Goal: Check status: Check status

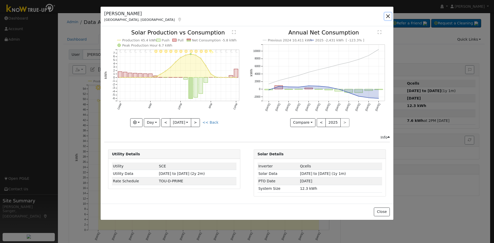
click at [387, 17] on button "button" at bounding box center [387, 16] width 7 height 7
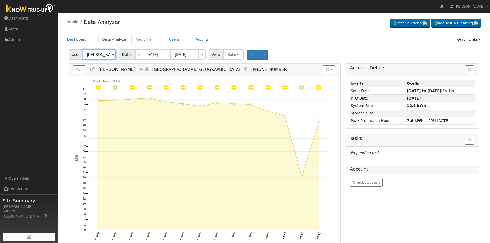
click at [107, 56] on input "[PERSON_NAME]" at bounding box center [99, 54] width 33 height 10
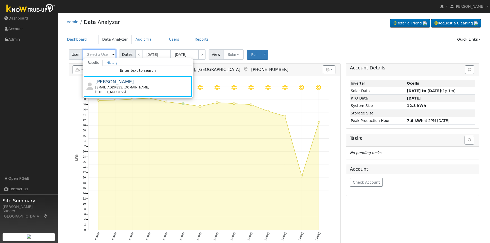
paste input "[PERSON_NAME] & [PERSON_NAME]"
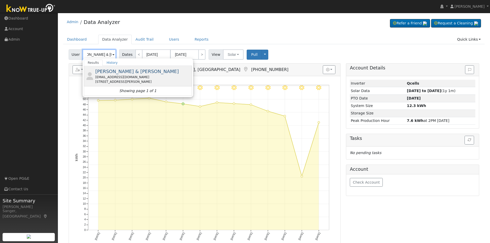
type input "[PERSON_NAME] & [PERSON_NAME]"
click at [119, 82] on div "[STREET_ADDRESS][PERSON_NAME]" at bounding box center [142, 82] width 95 height 5
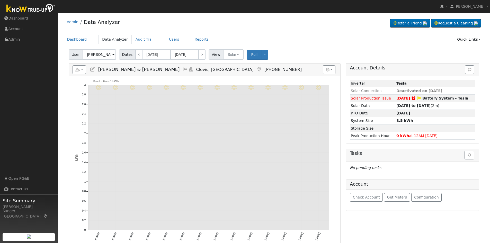
click at [182, 69] on icon at bounding box center [185, 69] width 6 height 5
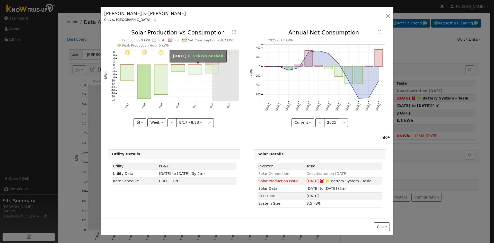
click at [193, 68] on rect "onclick=""" at bounding box center [195, 70] width 14 height 10
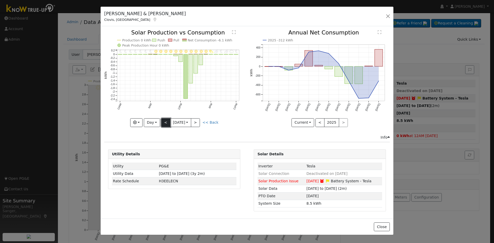
click at [163, 124] on button "<" at bounding box center [165, 122] width 9 height 9
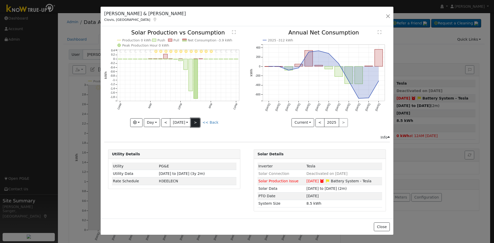
click at [200, 123] on button ">" at bounding box center [195, 122] width 9 height 9
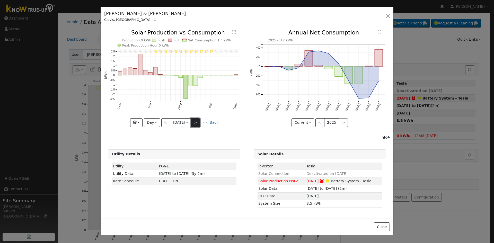
click at [200, 123] on button ">" at bounding box center [195, 122] width 9 height 9
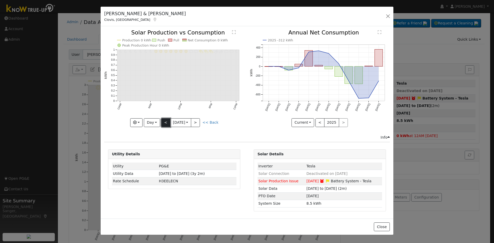
click at [167, 123] on button "<" at bounding box center [165, 122] width 9 height 9
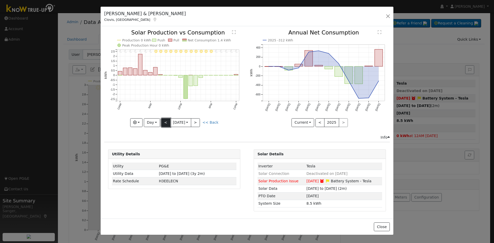
click at [167, 123] on button "<" at bounding box center [165, 122] width 9 height 9
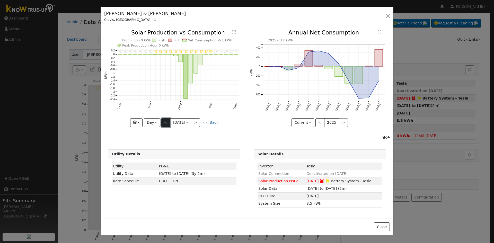
click at [167, 123] on button "<" at bounding box center [165, 122] width 9 height 9
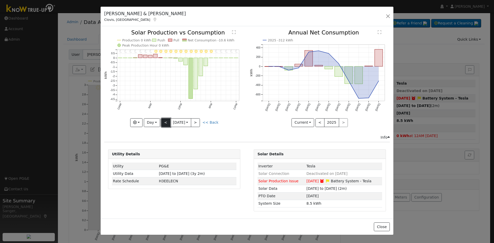
click at [167, 123] on button "<" at bounding box center [165, 122] width 9 height 9
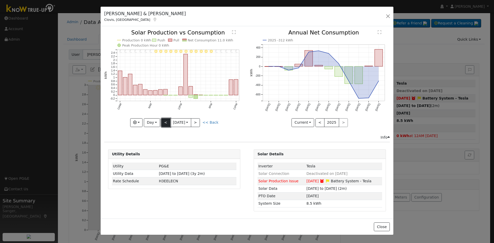
click at [167, 123] on button "<" at bounding box center [165, 122] width 9 height 9
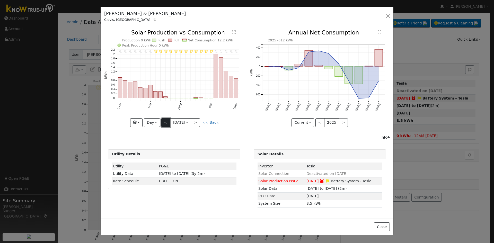
click at [167, 123] on button "<" at bounding box center [165, 122] width 9 height 9
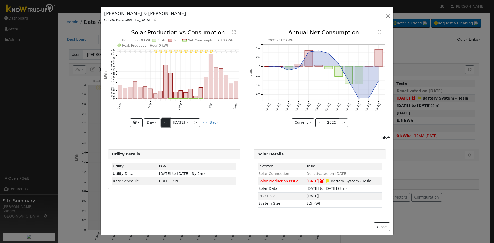
click at [167, 123] on button "<" at bounding box center [165, 122] width 9 height 9
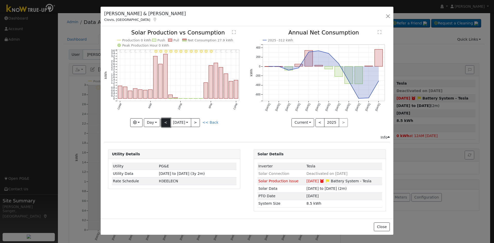
click at [167, 123] on button "<" at bounding box center [165, 122] width 9 height 9
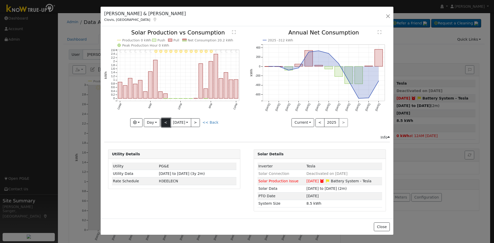
click at [167, 123] on button "<" at bounding box center [165, 122] width 9 height 9
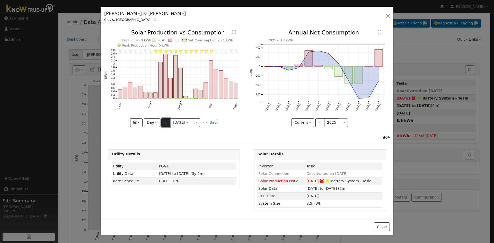
click at [167, 123] on button "<" at bounding box center [165, 122] width 9 height 9
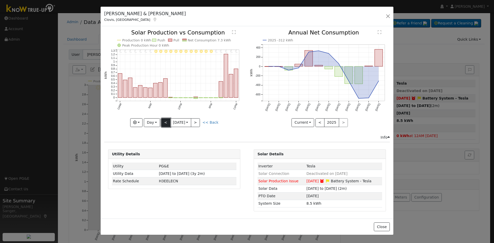
click at [167, 123] on button "<" at bounding box center [165, 122] width 9 height 9
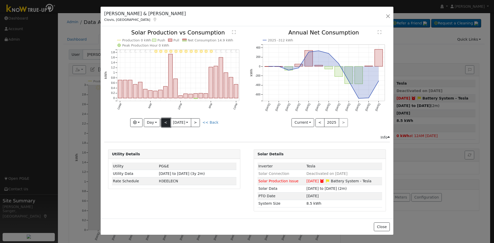
click at [167, 123] on button "<" at bounding box center [165, 122] width 9 height 9
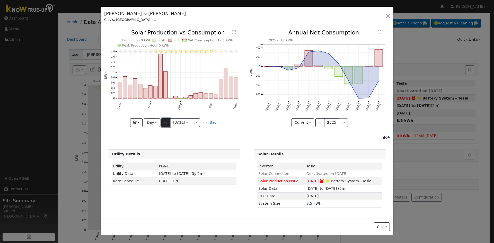
click at [167, 123] on button "<" at bounding box center [165, 122] width 9 height 9
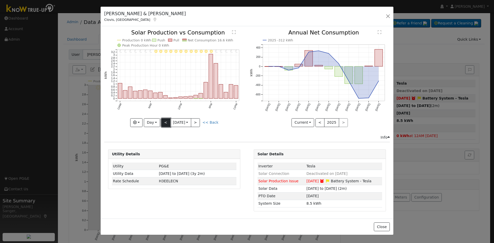
click at [167, 123] on button "<" at bounding box center [165, 122] width 9 height 9
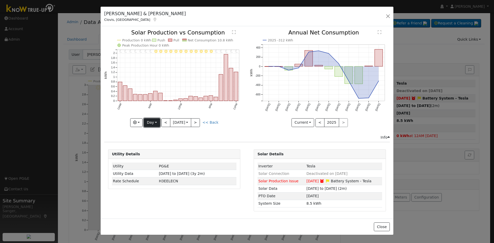
click at [150, 121] on button "Day" at bounding box center [152, 122] width 16 height 9
click at [155, 138] on link "Week" at bounding box center [162, 140] width 36 height 7
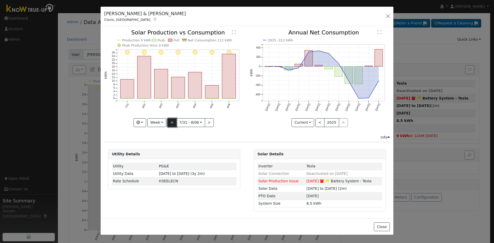
click at [169, 122] on button "<" at bounding box center [171, 122] width 9 height 9
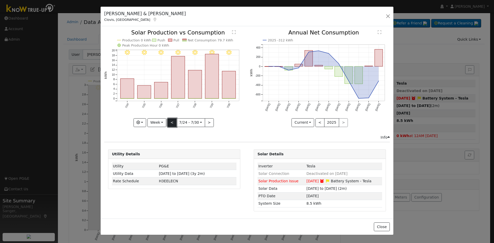
click at [169, 122] on button "<" at bounding box center [171, 122] width 9 height 9
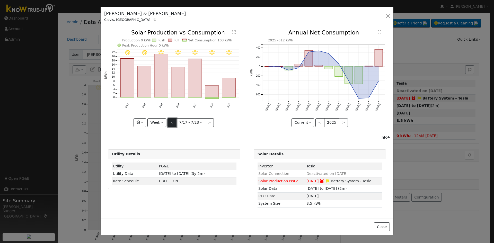
click at [169, 122] on button "<" at bounding box center [171, 122] width 9 height 9
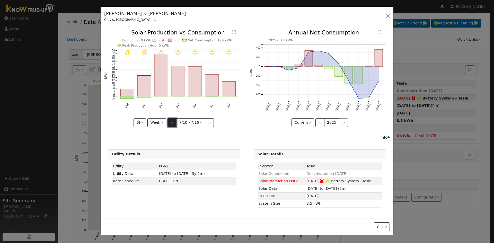
click at [169, 122] on button "<" at bounding box center [171, 122] width 9 height 9
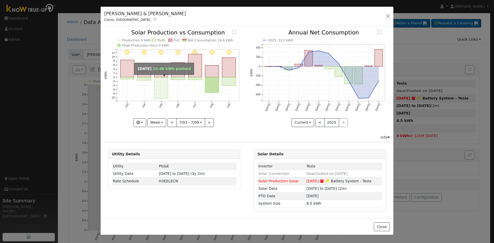
click at [157, 93] on rect "onclick=""" at bounding box center [161, 87] width 14 height 21
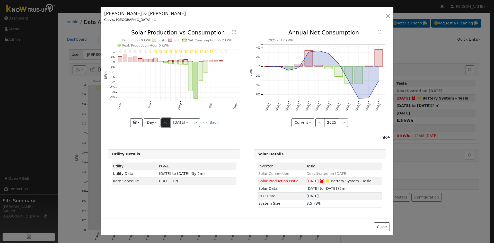
click at [165, 122] on button "<" at bounding box center [165, 122] width 9 height 9
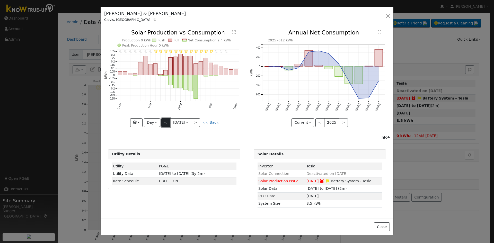
click at [165, 122] on button "<" at bounding box center [165, 122] width 9 height 9
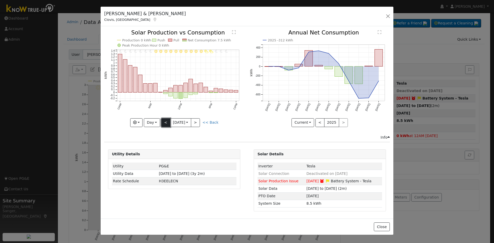
click at [165, 122] on button "<" at bounding box center [165, 122] width 9 height 9
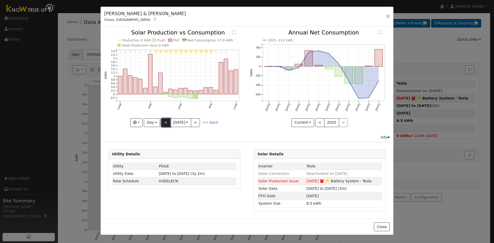
click at [165, 122] on button "<" at bounding box center [165, 122] width 9 height 9
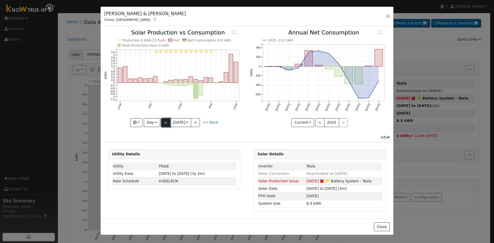
click at [165, 122] on button "<" at bounding box center [165, 122] width 9 height 9
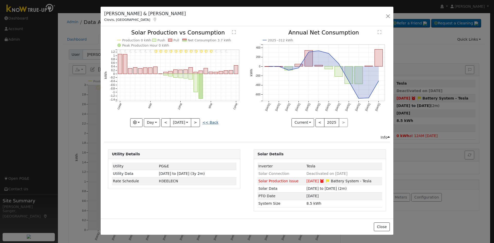
click at [217, 122] on link "<< Back" at bounding box center [210, 122] width 16 height 4
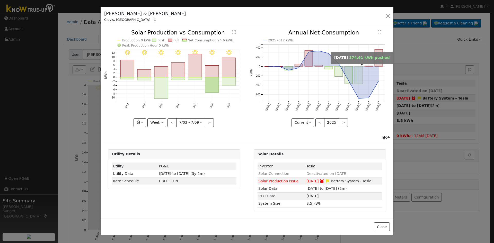
click at [358, 76] on rect "onclick=""" at bounding box center [359, 74] width 8 height 17
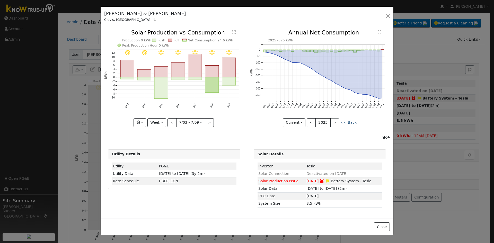
click at [348, 123] on link "<< Back" at bounding box center [349, 122] width 16 height 4
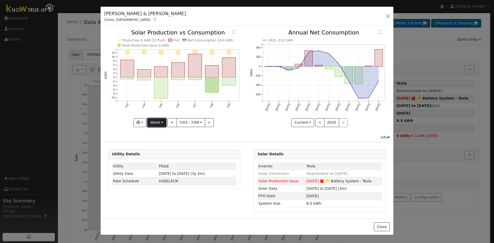
click at [157, 124] on button "Week" at bounding box center [156, 122] width 19 height 9
click at [164, 155] on link "Year" at bounding box center [166, 154] width 36 height 7
type input "[DATE]"
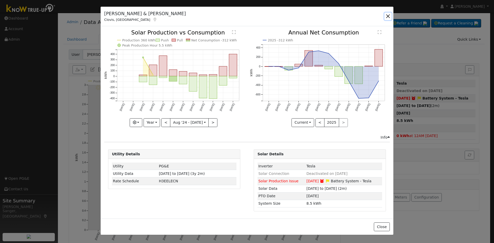
click at [386, 15] on button "button" at bounding box center [387, 16] width 7 height 7
